Goal: Task Accomplishment & Management: Manage account settings

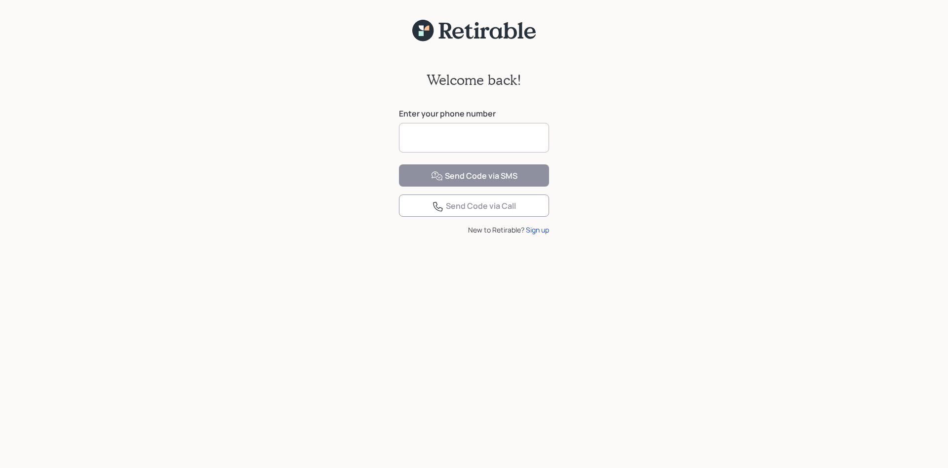
click at [427, 140] on input at bounding box center [474, 138] width 150 height 30
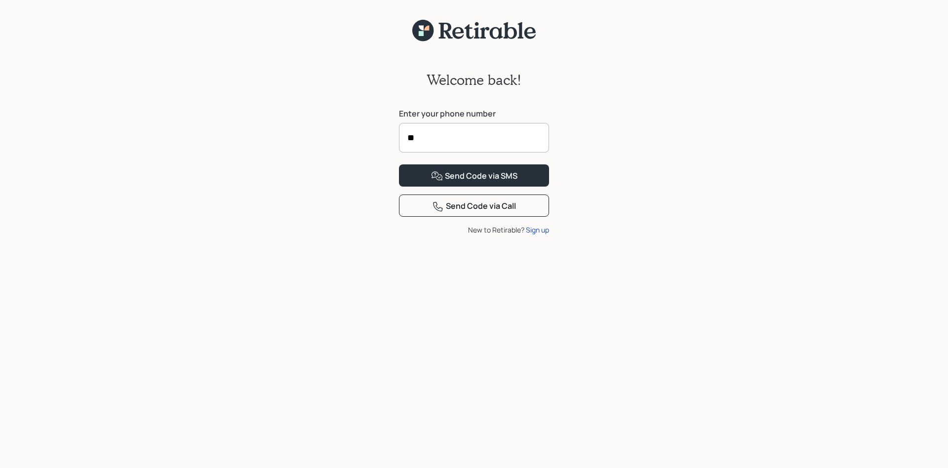
type input "*"
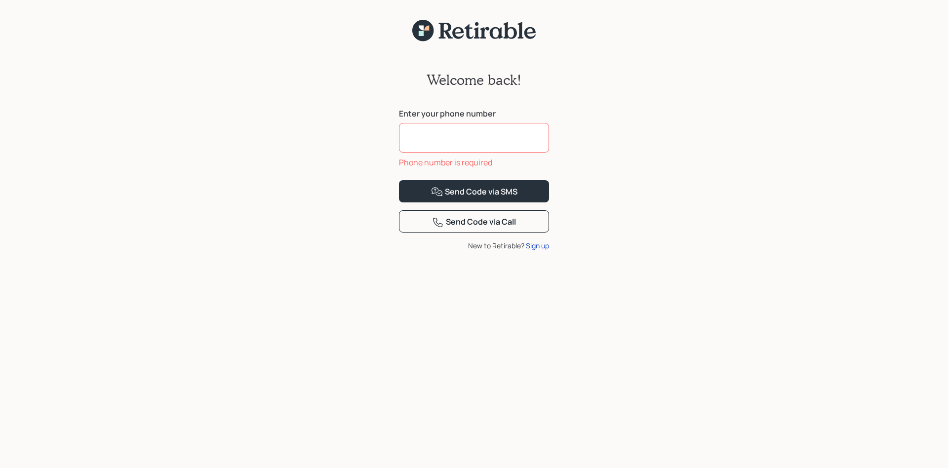
click at [430, 135] on input at bounding box center [474, 138] width 150 height 30
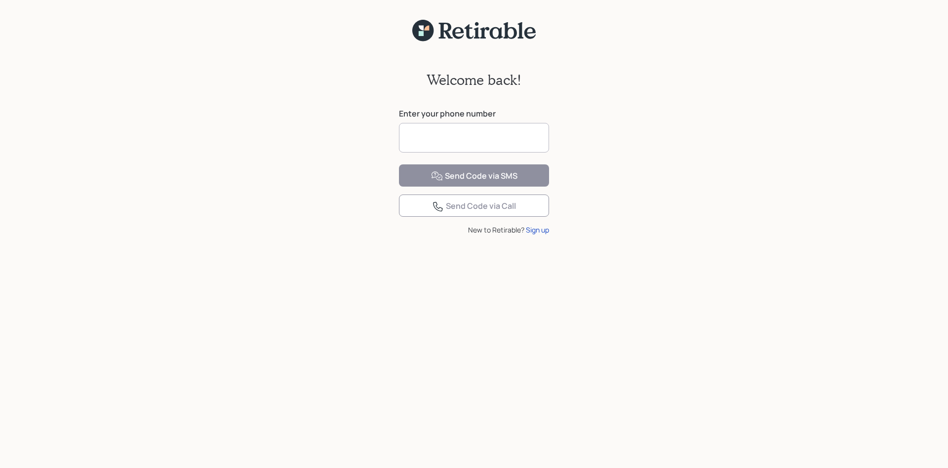
click at [418, 138] on input at bounding box center [474, 138] width 150 height 30
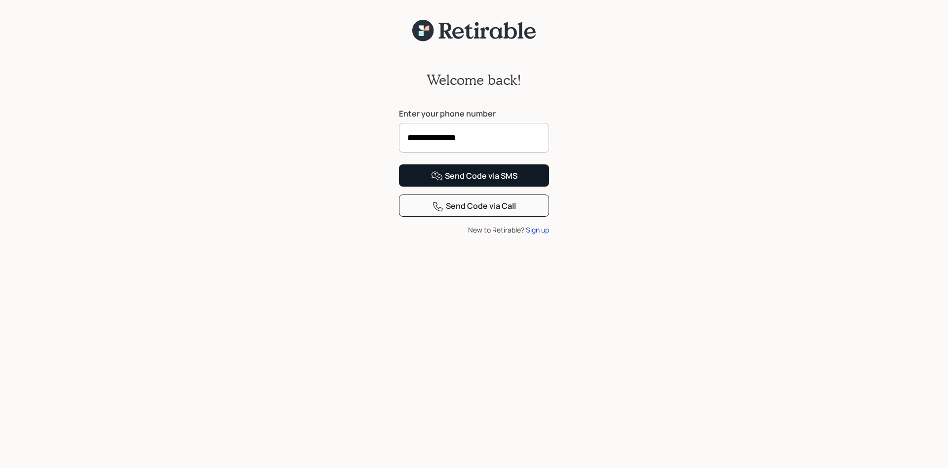
type input "**********"
click at [472, 182] on div "Send Code via SMS" at bounding box center [474, 176] width 86 height 12
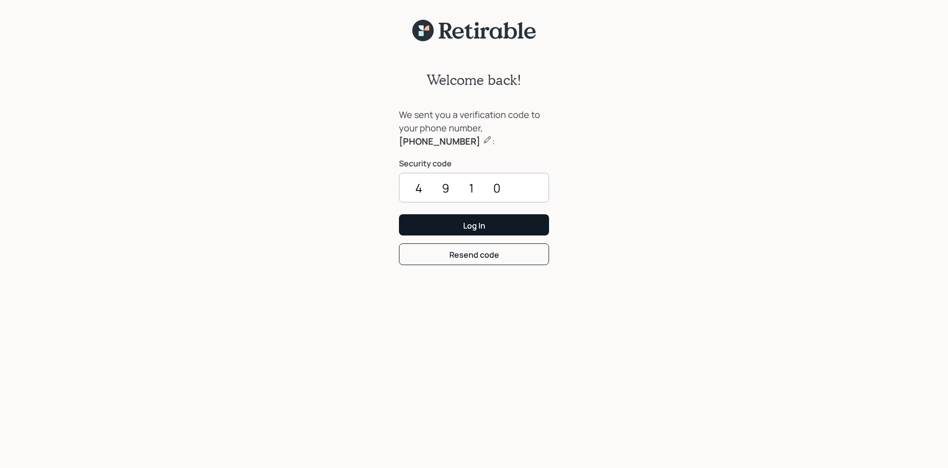
type input "4910"
click at [475, 227] on div "Log In" at bounding box center [474, 225] width 22 height 11
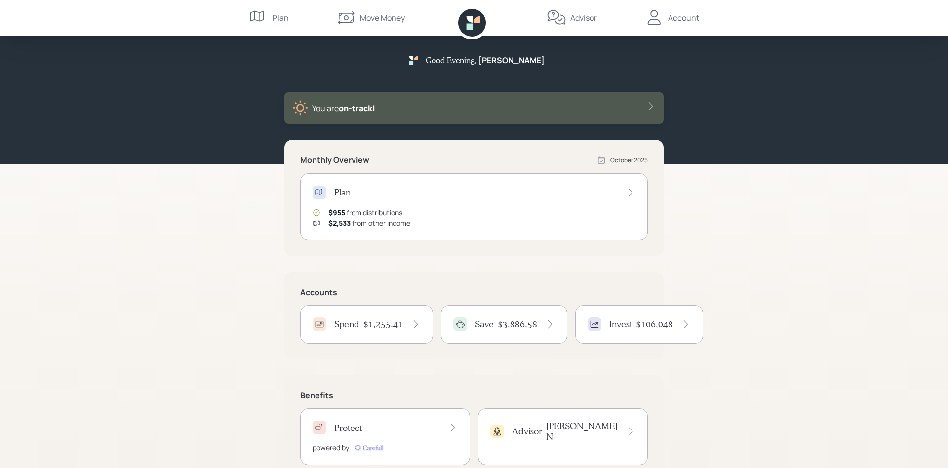
click at [367, 325] on h4 "$1,255.41" at bounding box center [383, 324] width 40 height 11
